Goal: Task Accomplishment & Management: Manage account settings

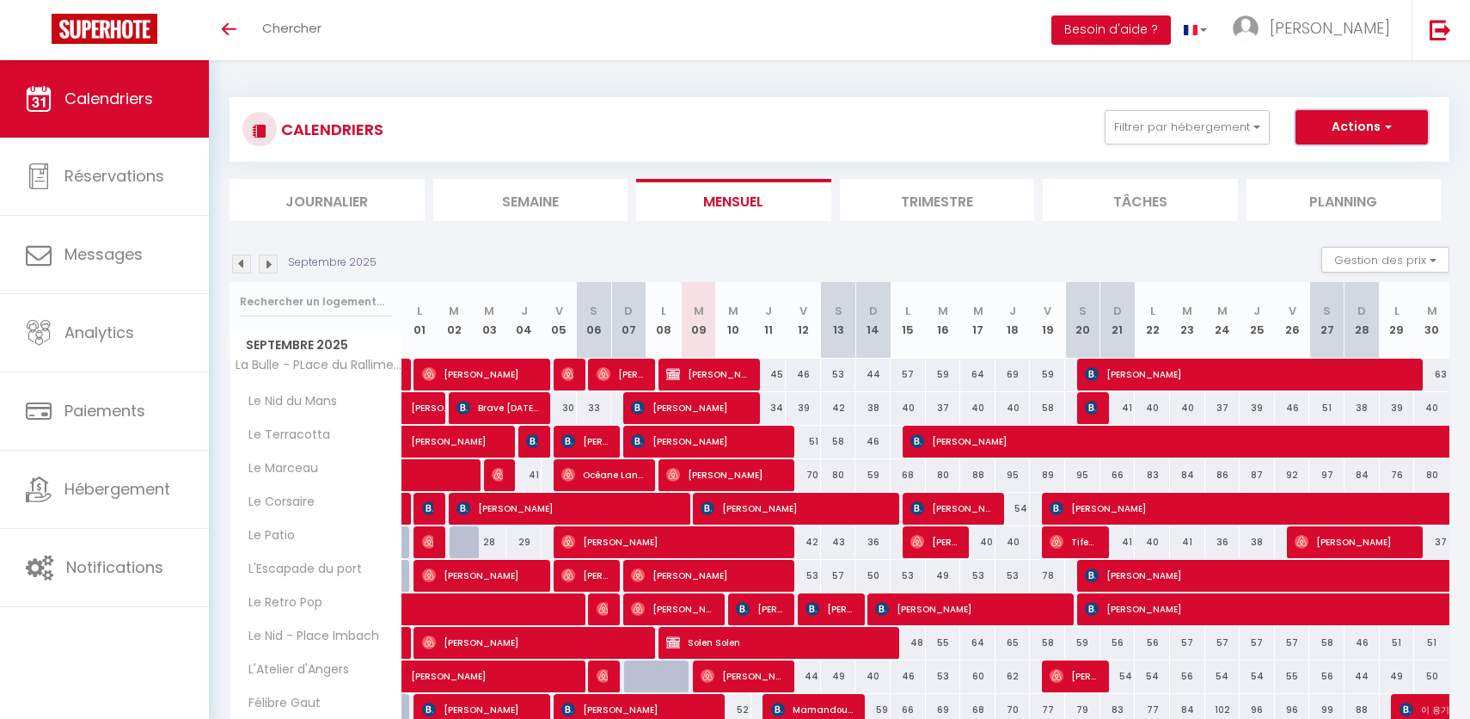
click at [1336, 131] on button "Actions" at bounding box center [1362, 127] width 132 height 34
click at [1098, 226] on div "CALENDRIERS Filtrer par hébergement AIX Félibre [PERSON_NAME] Duplex - Place de…" at bounding box center [840, 463] width 1220 height 764
click at [1178, 126] on button "Filtrer par hébergement" at bounding box center [1187, 127] width 165 height 34
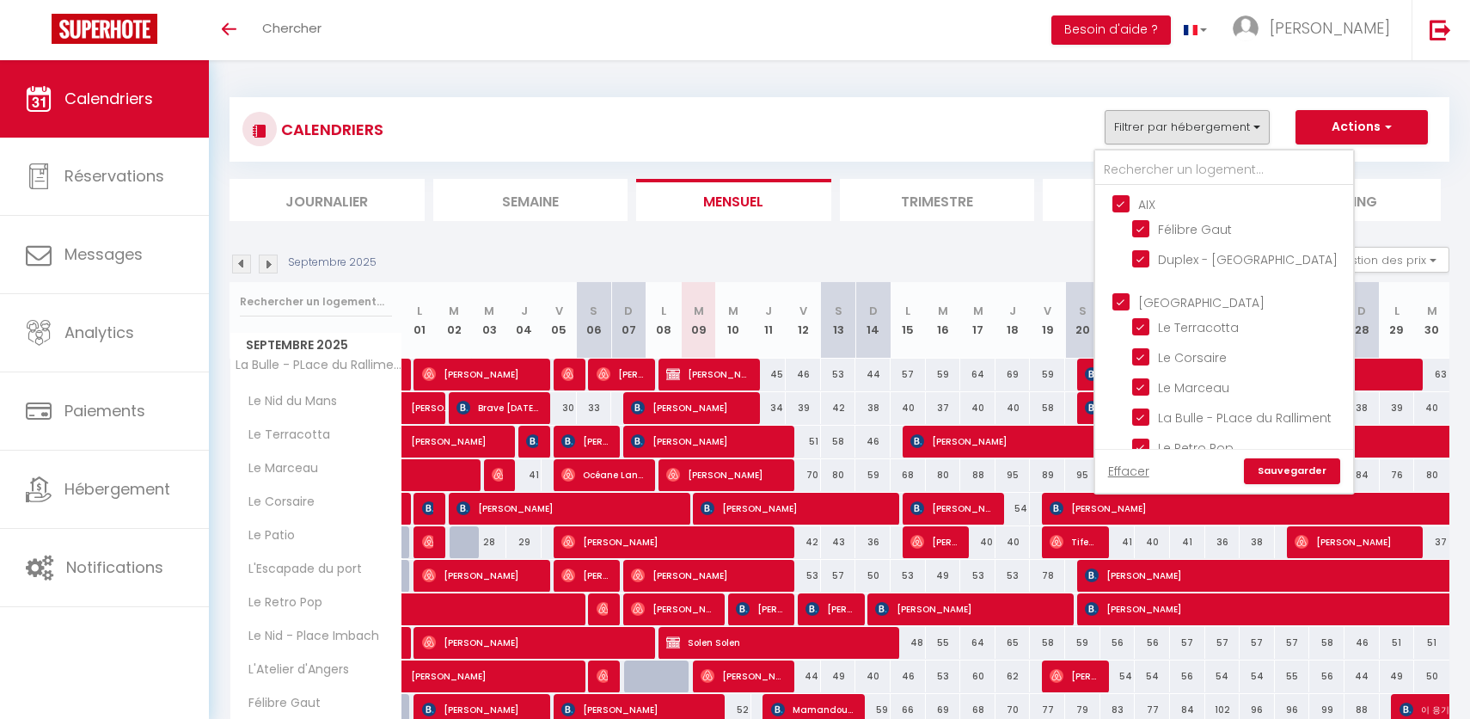
click at [1113, 191] on ul "AIX Félibre [PERSON_NAME] Duplex - [GEOGRAPHIC_DATA]" at bounding box center [1224, 235] width 258 height 98
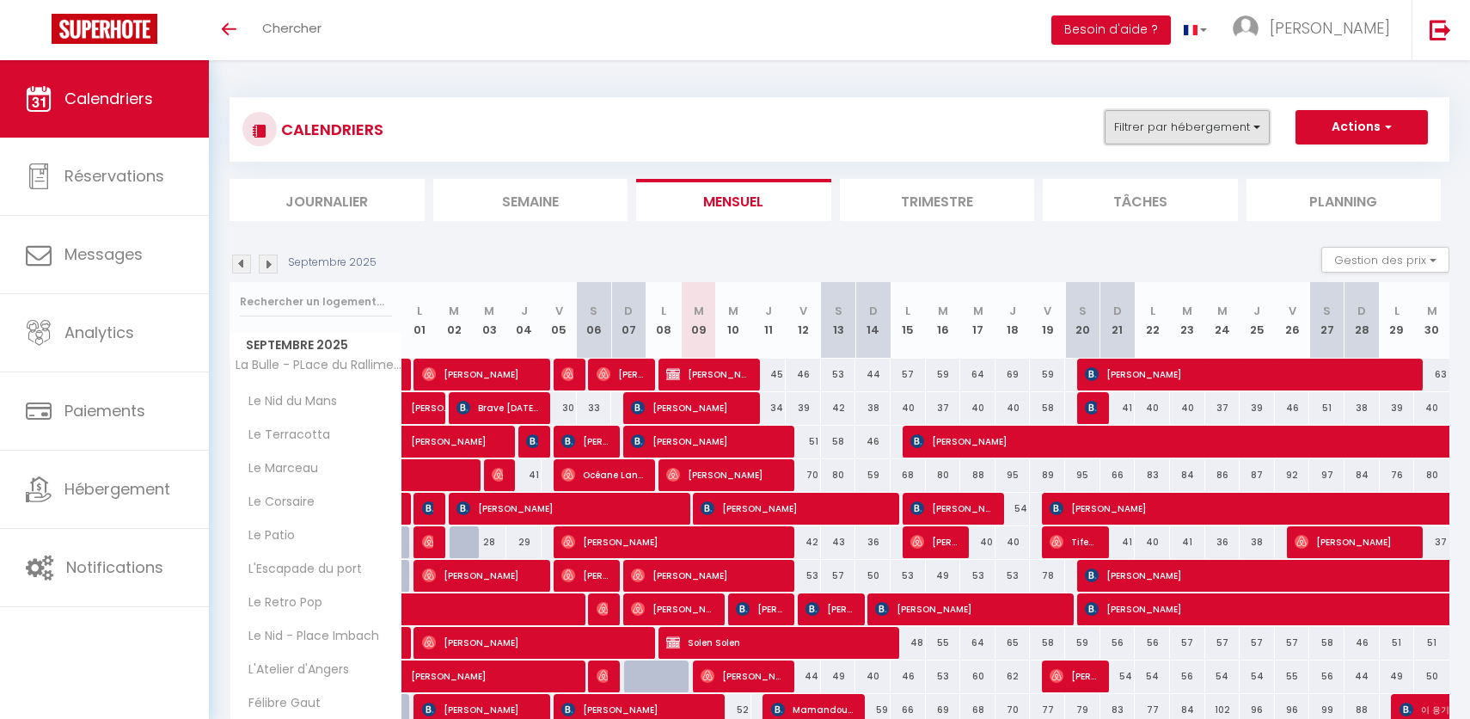
click at [1161, 130] on button "Filtrer par hébergement" at bounding box center [1187, 127] width 165 height 34
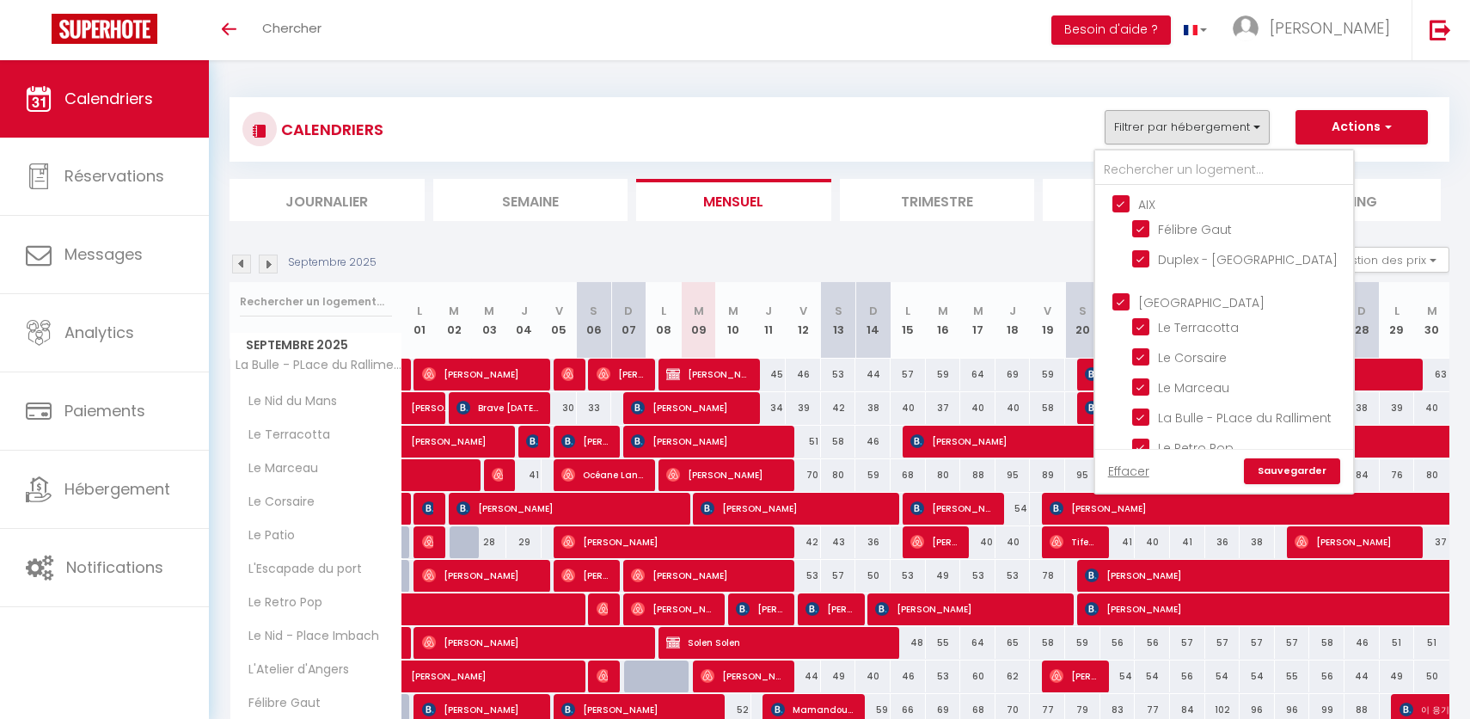
click at [1123, 208] on input "AIX" at bounding box center [1242, 202] width 258 height 17
checkbox input "false"
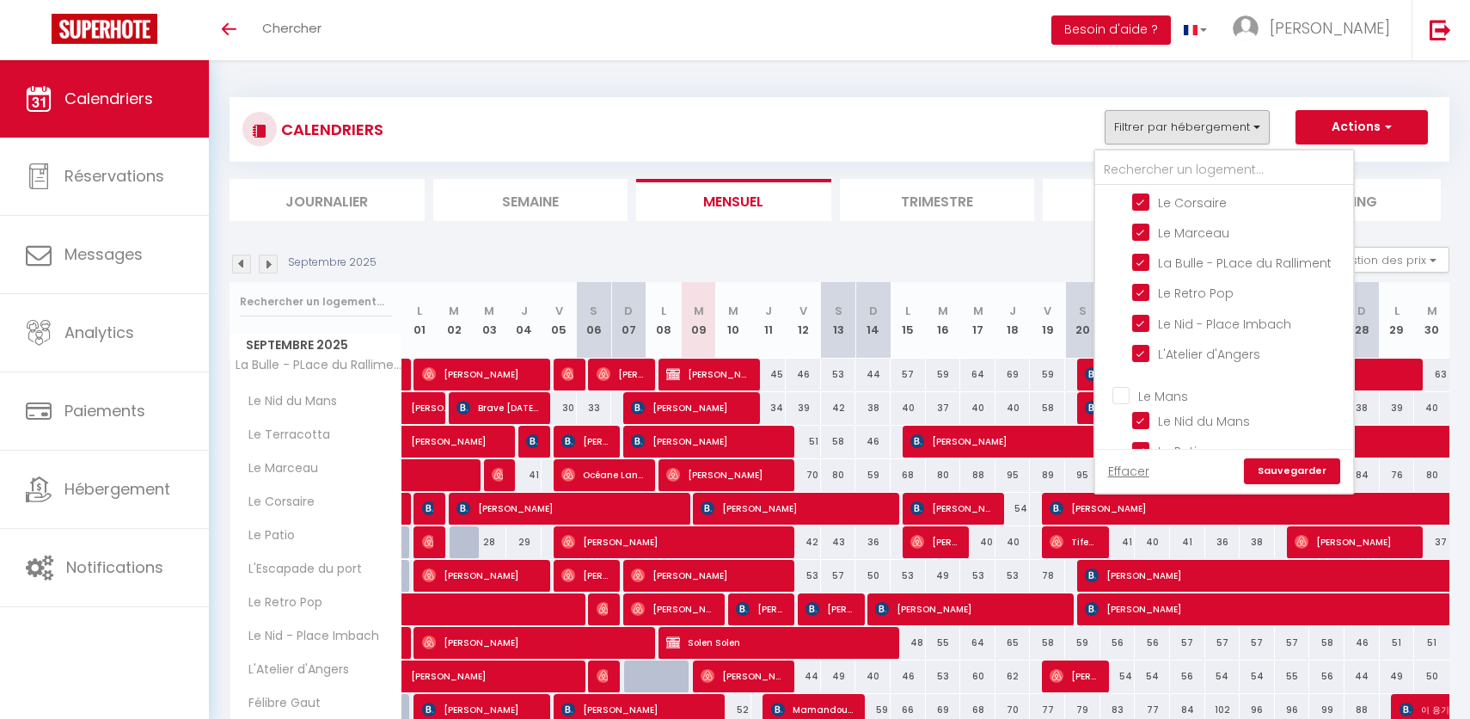
scroll to position [264, 0]
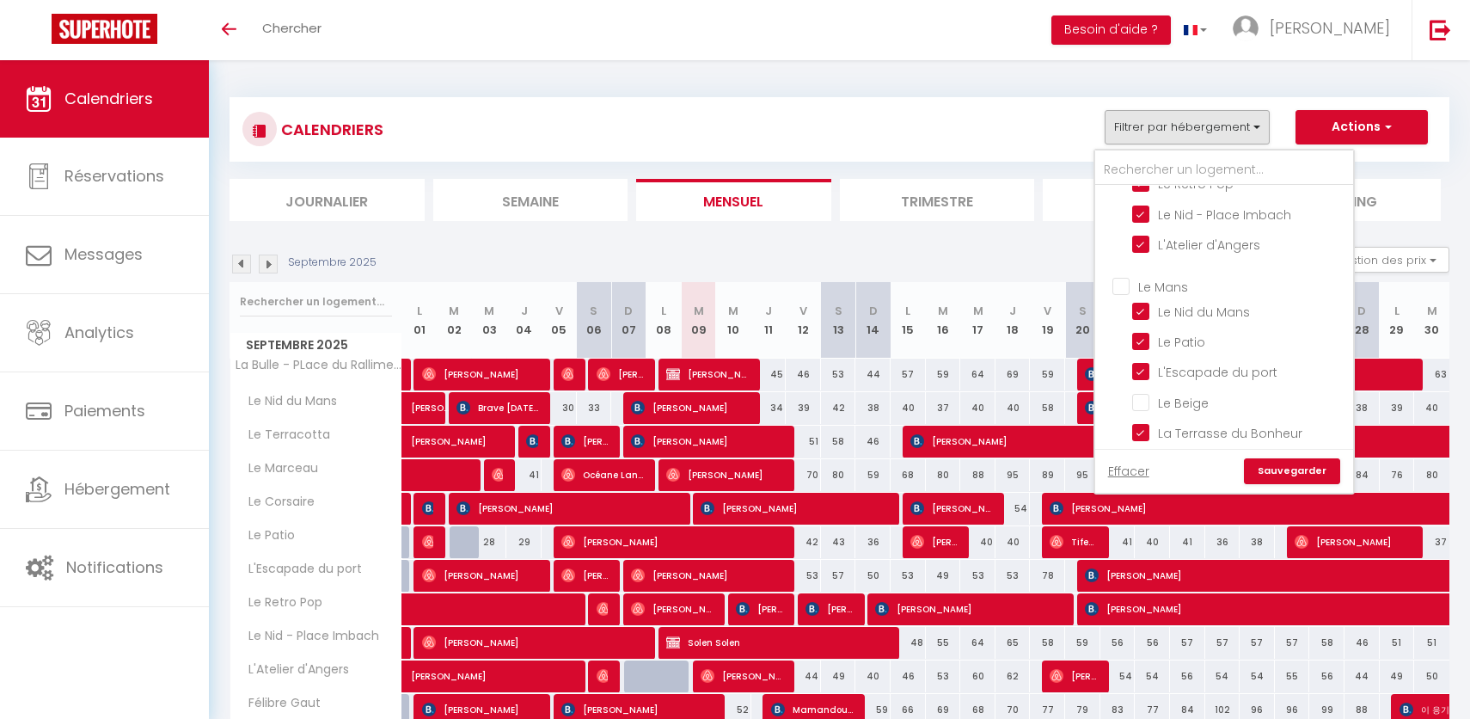
click at [1124, 282] on input "Le Mans" at bounding box center [1242, 285] width 258 height 17
checkbox input "true"
click at [1124, 282] on input "Le Mans" at bounding box center [1242, 285] width 258 height 17
checkbox input "false"
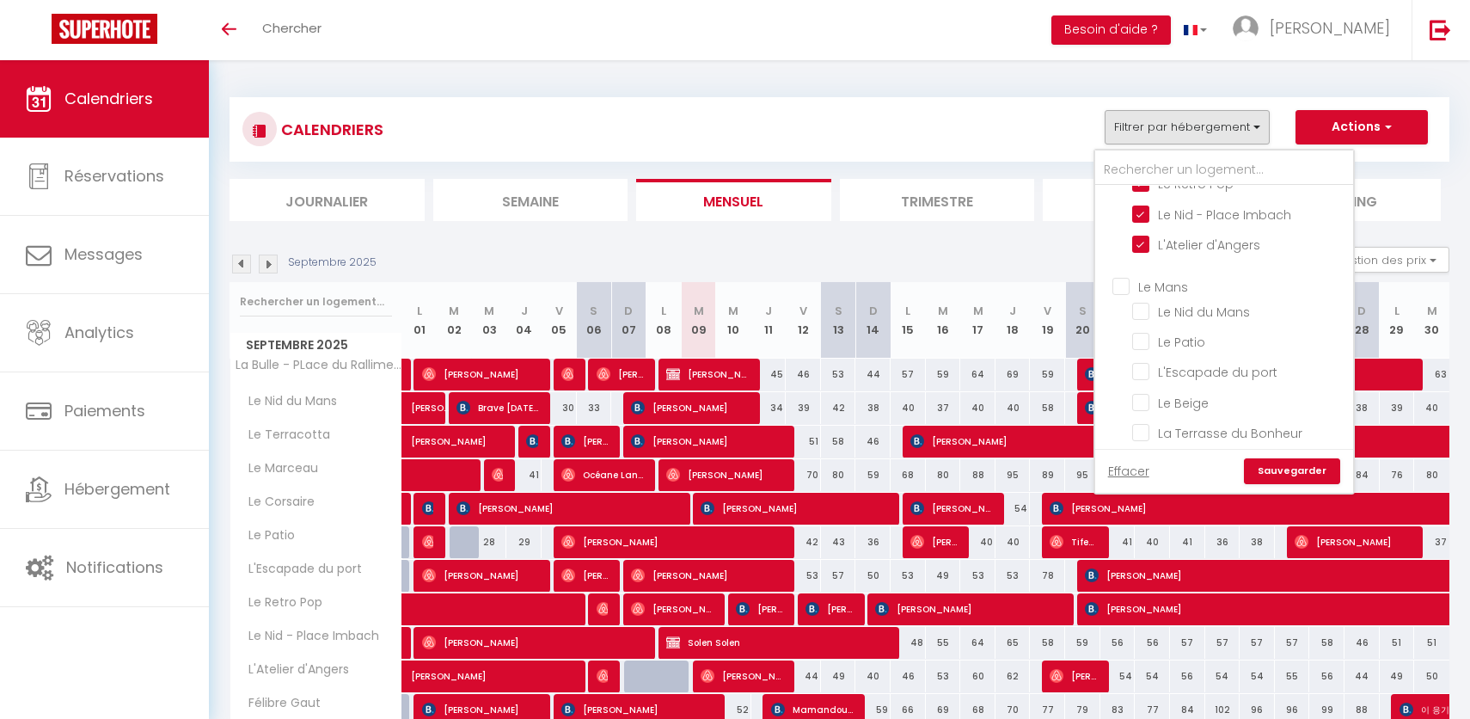
checkbox input "false"
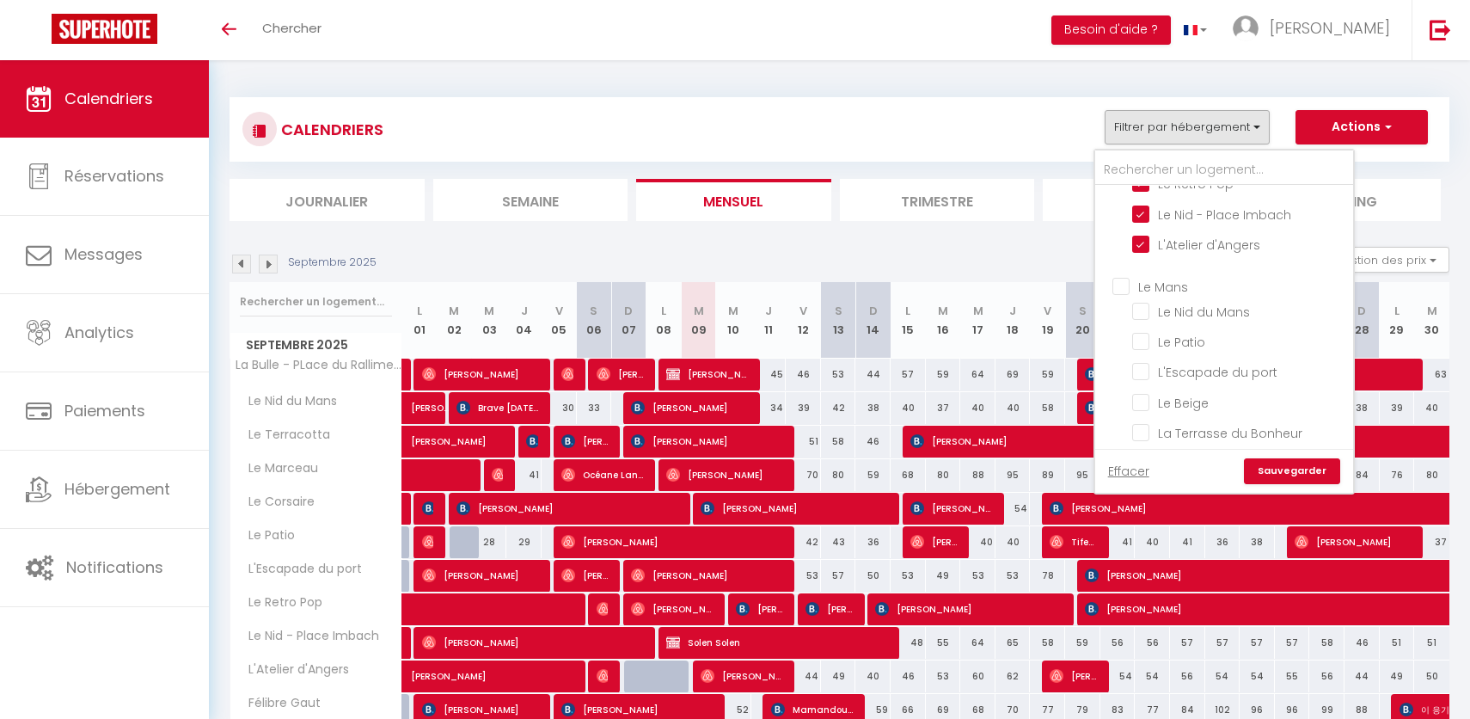
click at [1301, 472] on link "Sauvegarder" at bounding box center [1292, 471] width 96 height 26
